Goal: Task Accomplishment & Management: Manage account settings

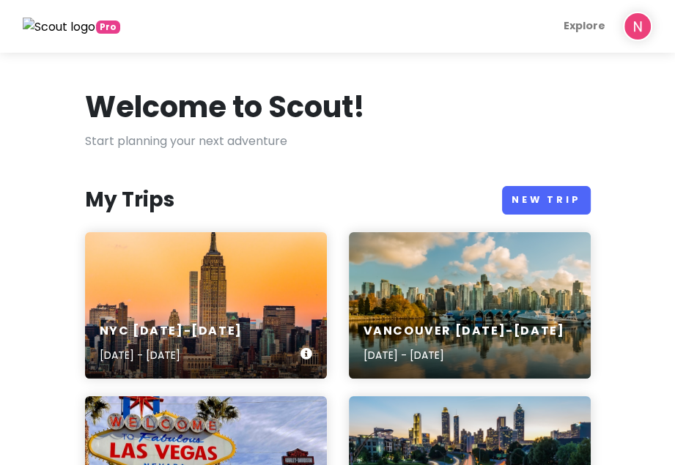
click at [194, 287] on div "NYC [DATE]-[DATE] [DATE] - [DATE]" at bounding box center [206, 305] width 242 height 146
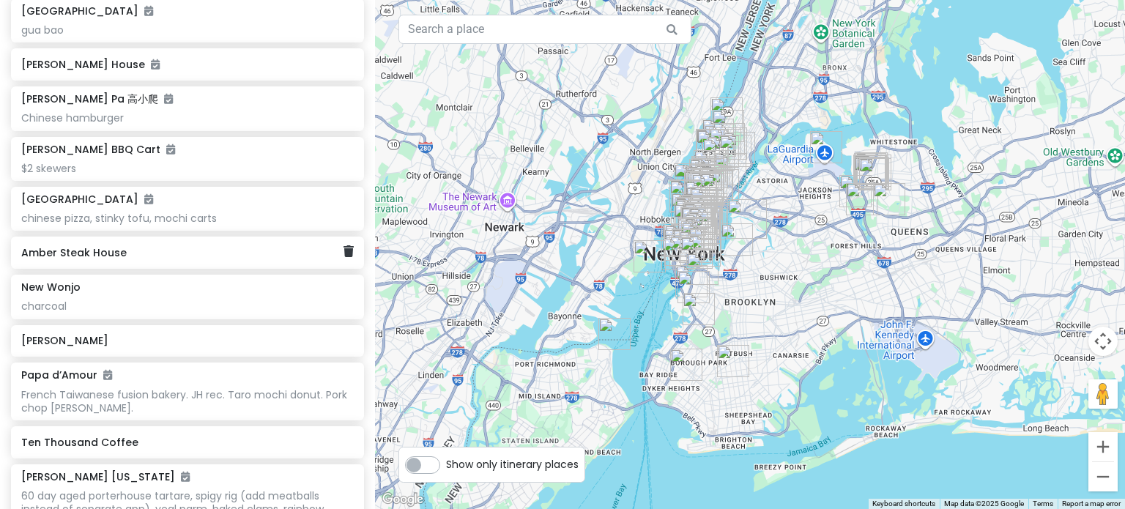
scroll to position [5053, 0]
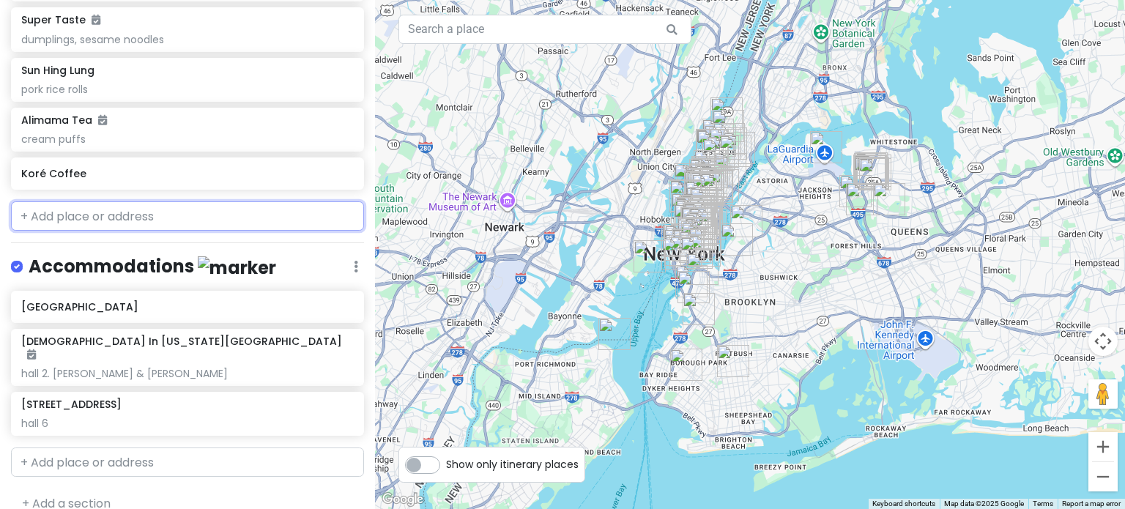
click at [232, 210] on input "text" at bounding box center [187, 215] width 353 height 29
paste input "[STREET_ADDRESS][PERSON_NAME]"
type input "[STREET_ADDRESS][PERSON_NAME]"
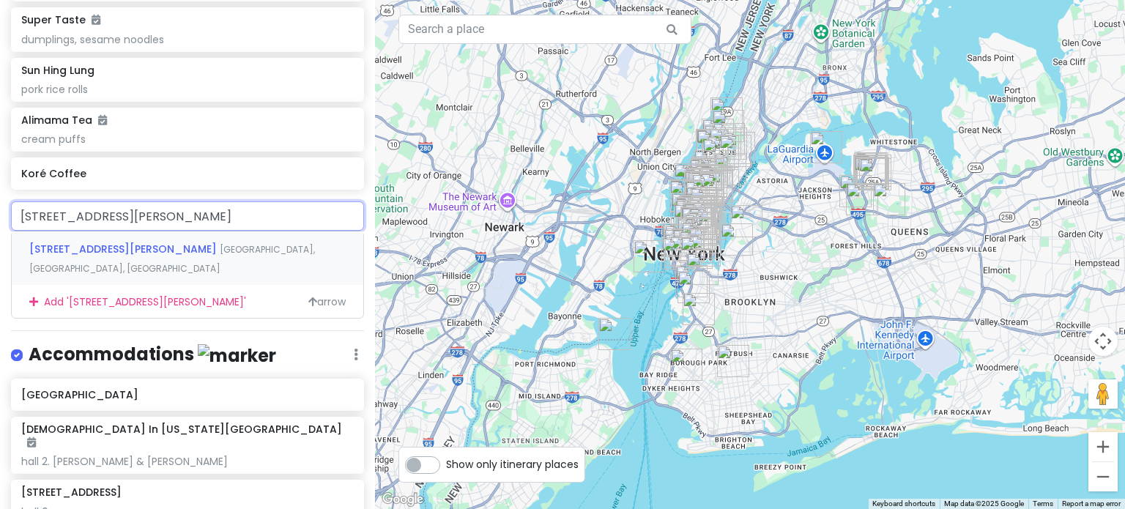
click at [179, 247] on span "[GEOGRAPHIC_DATA], [GEOGRAPHIC_DATA], [GEOGRAPHIC_DATA]" at bounding box center [172, 258] width 286 height 31
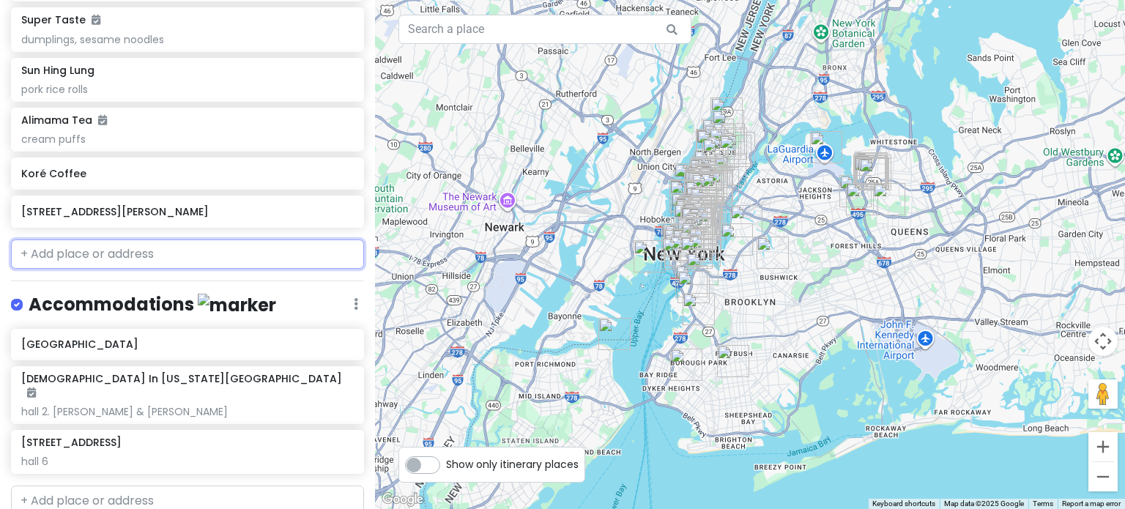
scroll to position [5091, 0]
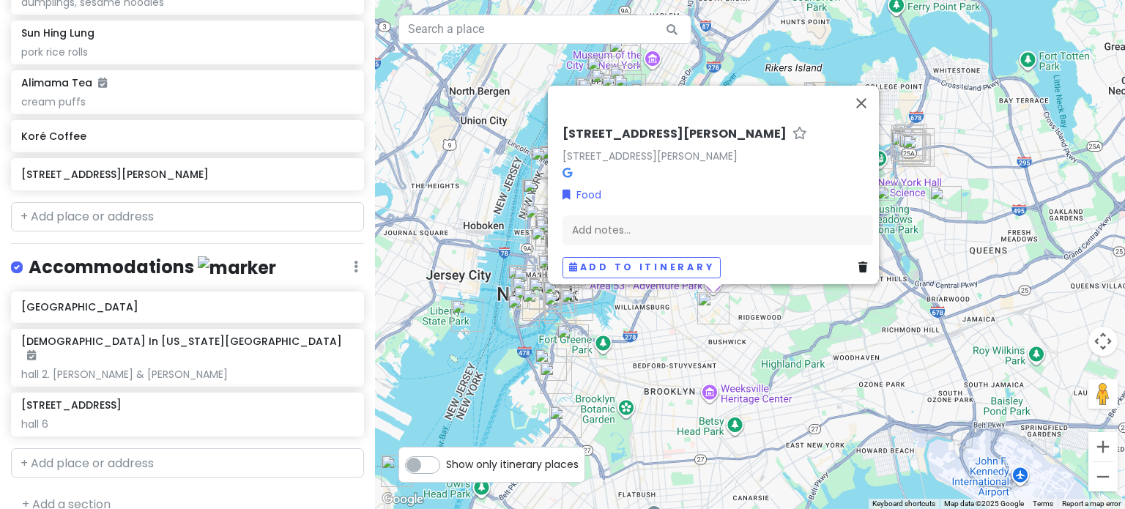
click at [685, 259] on link at bounding box center [865, 267] width 15 height 16
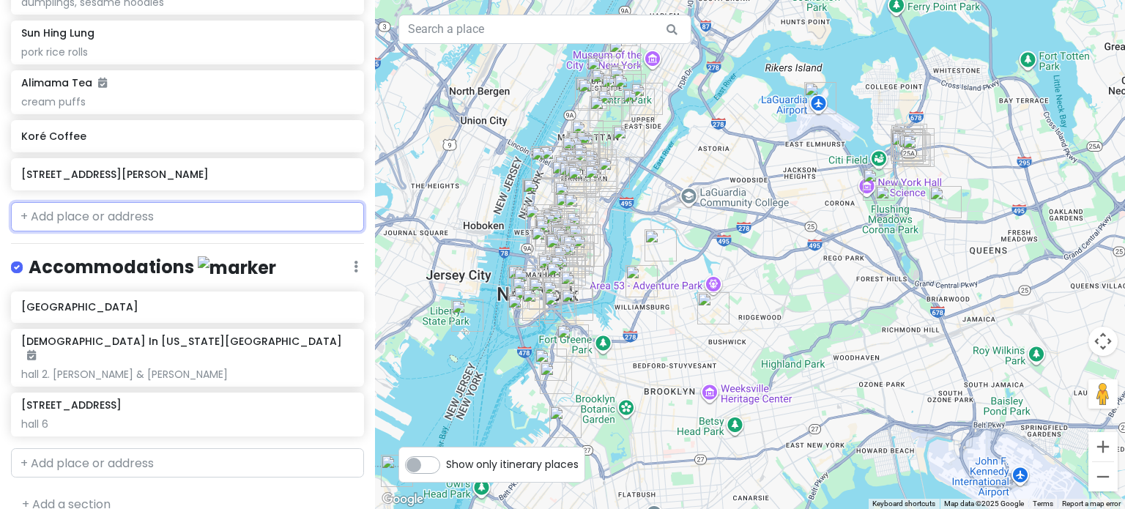
scroll to position [5053, 0]
